Goal: Information Seeking & Learning: Check status

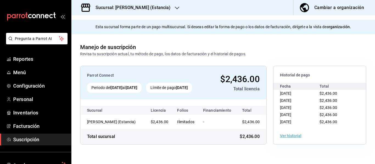
click at [130, 8] on h3 "Sucursal: [PERSON_NAME] (Estancia)" at bounding box center [130, 7] width 79 height 7
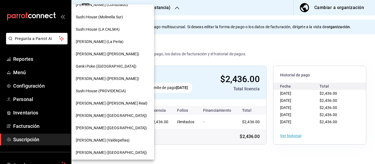
scroll to position [71, 0]
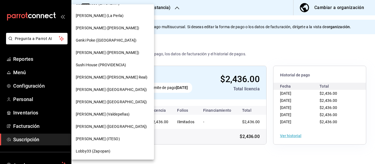
click at [104, 39] on span "Genki Poke ([GEOGRAPHIC_DATA])" at bounding box center [106, 41] width 61 height 6
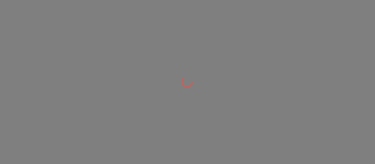
click at [100, 40] on div at bounding box center [187, 82] width 375 height 164
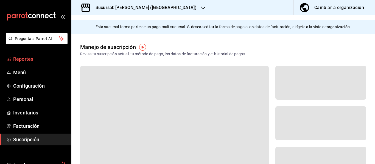
click at [23, 59] on span "Reportes" at bounding box center [40, 58] width 54 height 7
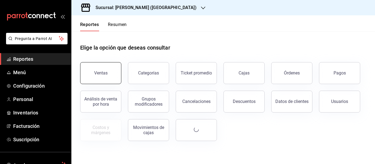
click at [101, 76] on button "Ventas" at bounding box center [100, 73] width 41 height 22
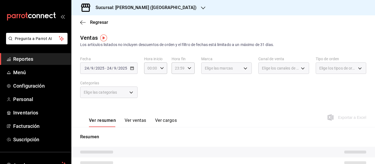
click at [120, 71] on div "[DATE] [DATE] - [DATE] [DATE]" at bounding box center [108, 69] width 57 height 12
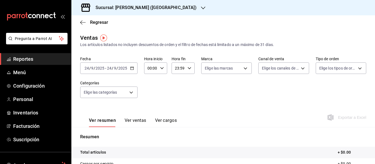
click at [111, 68] on input "24" at bounding box center [109, 68] width 5 height 4
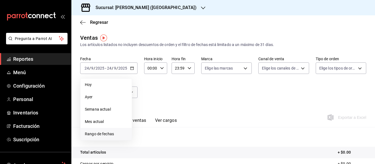
click at [101, 133] on span "Rango de fechas" at bounding box center [106, 135] width 43 height 6
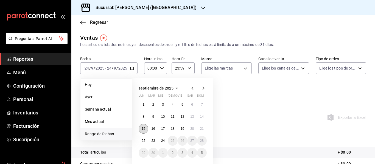
click at [142, 128] on abbr "15" at bounding box center [144, 129] width 4 height 4
click at [201, 128] on abbr "21" at bounding box center [202, 129] width 4 height 4
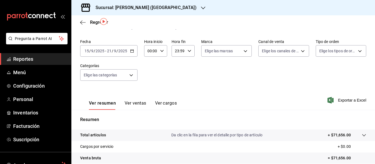
scroll to position [16, 0]
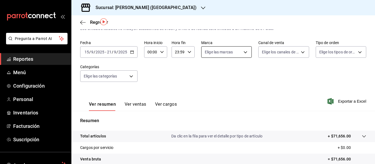
click at [227, 49] on body "Pregunta a Parrot AI Reportes Menú Configuración Personal Inventarios Facturaci…" at bounding box center [187, 82] width 375 height 164
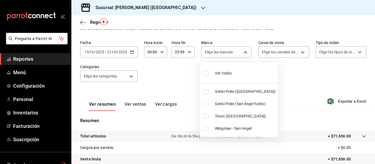
click at [205, 130] on input "checkbox" at bounding box center [205, 129] width 5 height 5
checkbox input "true"
type input "192cdc13-a7c6-424d-bef3-3ce23edb782a"
click at [181, 83] on div at bounding box center [187, 82] width 375 height 164
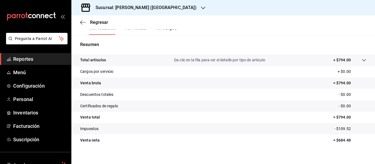
scroll to position [99, 0]
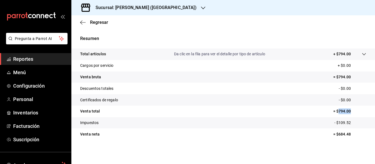
drag, startPoint x: 334, startPoint y: 112, endPoint x: 346, endPoint y: 112, distance: 11.3
click at [346, 112] on p "= $794.00" at bounding box center [349, 112] width 33 height 6
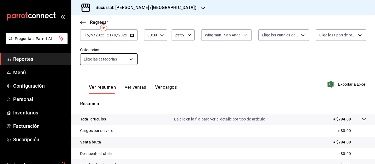
scroll to position [55, 0]
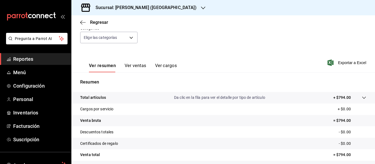
click at [116, 7] on h3 "Sucursal: [PERSON_NAME] ([GEOGRAPHIC_DATA])" at bounding box center [143, 7] width 105 height 7
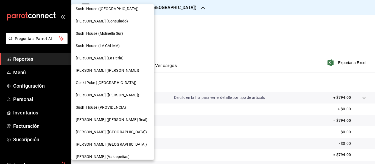
scroll to position [71, 0]
